Goal: Task Accomplishment & Management: Manage account settings

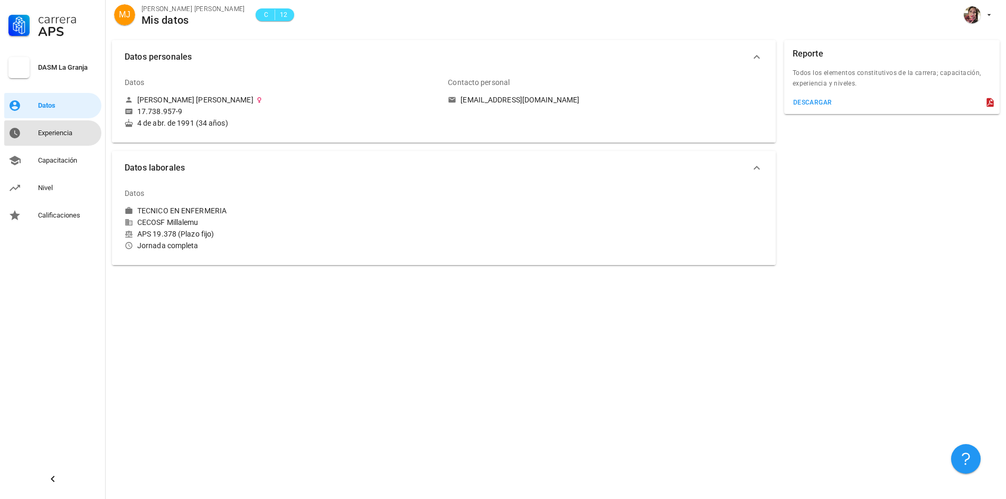
click at [54, 141] on div "Experiencia" at bounding box center [67, 133] width 59 height 17
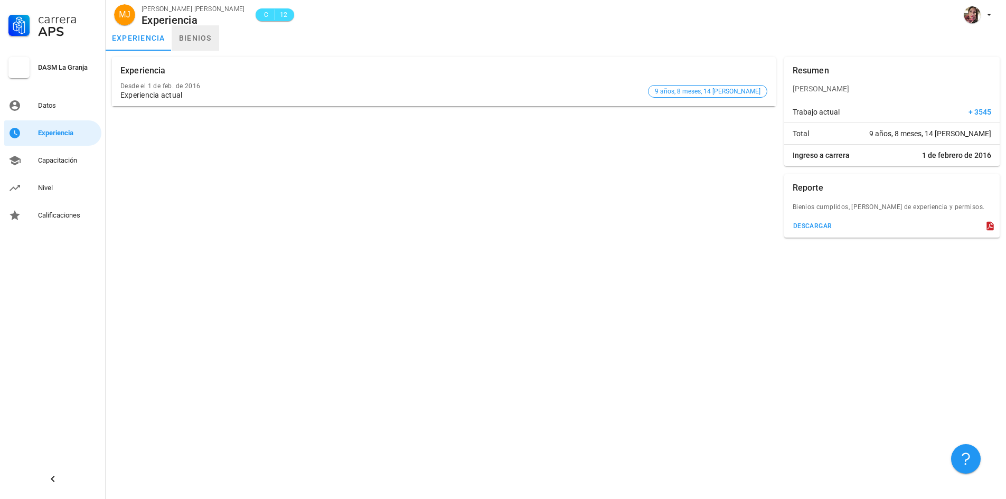
click at [215, 46] on link "bienios" at bounding box center [196, 37] width 48 height 25
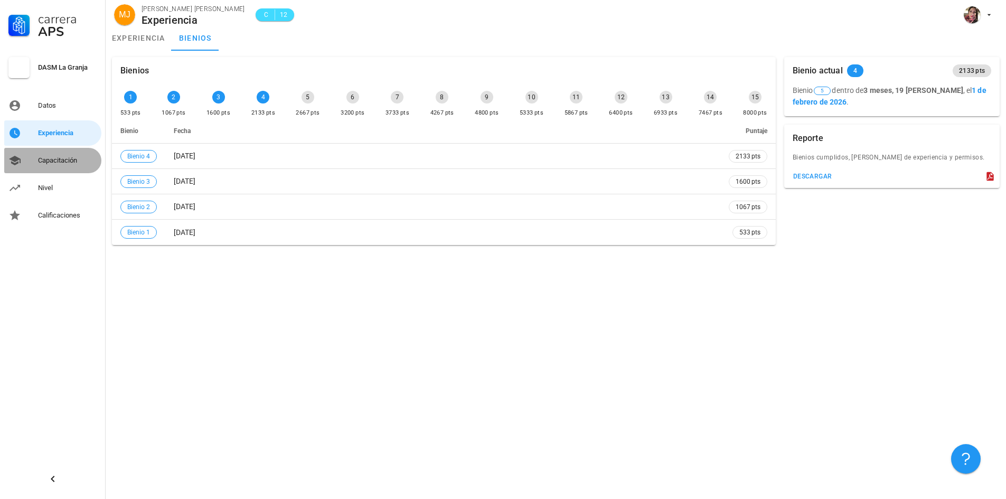
click at [70, 160] on div "Capacitación" at bounding box center [67, 160] width 59 height 8
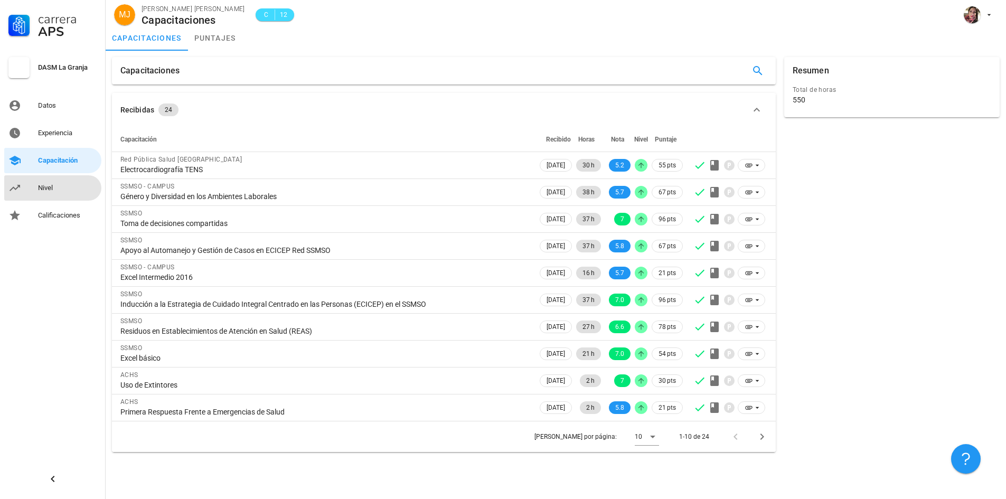
click at [67, 189] on div "Nivel" at bounding box center [67, 188] width 59 height 8
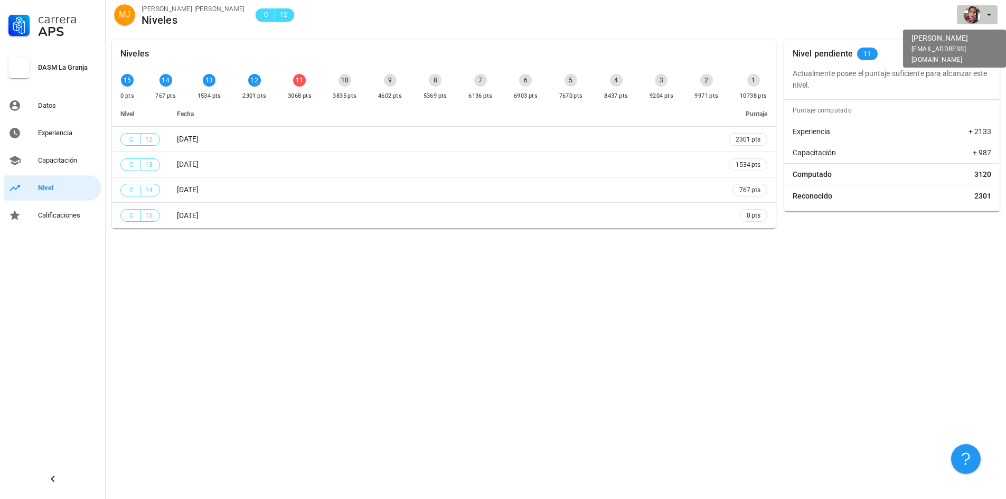
click at [990, 16] on icon "button" at bounding box center [989, 15] width 8 height 8
click at [971, 42] on link "Salir" at bounding box center [968, 41] width 63 height 25
